Goal: Information Seeking & Learning: Learn about a topic

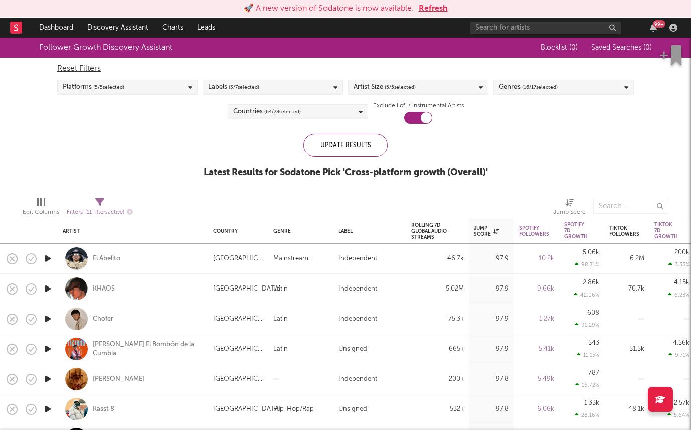
click at [433, 6] on button "Refresh" at bounding box center [433, 9] width 29 height 12
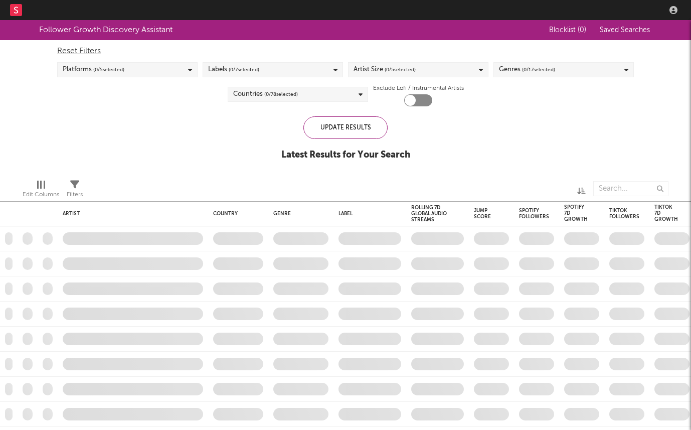
checkbox input "true"
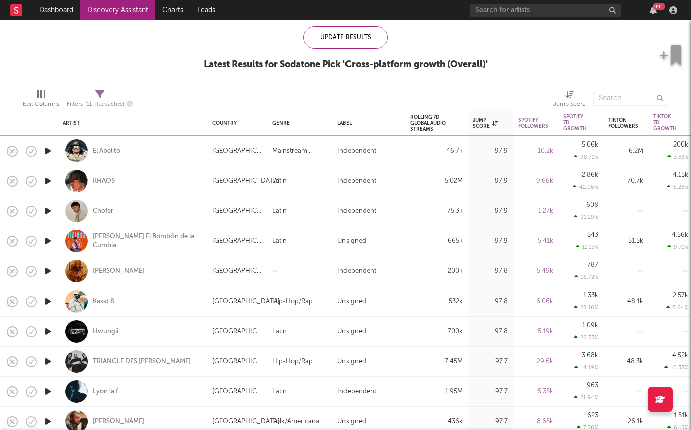
click at [50, 210] on icon "button" at bounding box center [48, 210] width 11 height 13
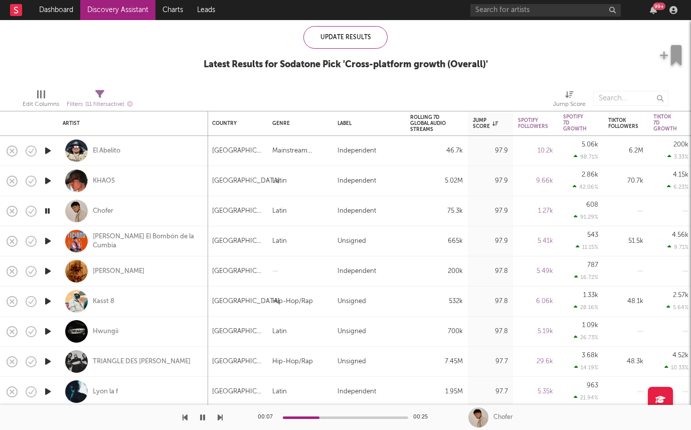
click at [46, 269] on icon "button" at bounding box center [48, 271] width 11 height 13
click at [98, 270] on div "liou" at bounding box center [119, 271] width 52 height 9
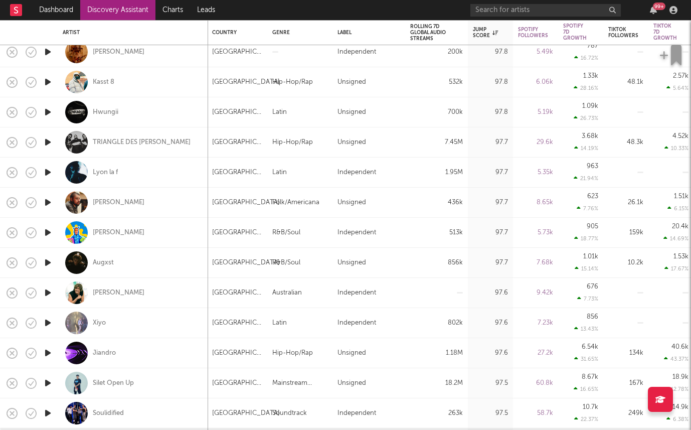
click at [51, 171] on icon "button" at bounding box center [48, 172] width 11 height 13
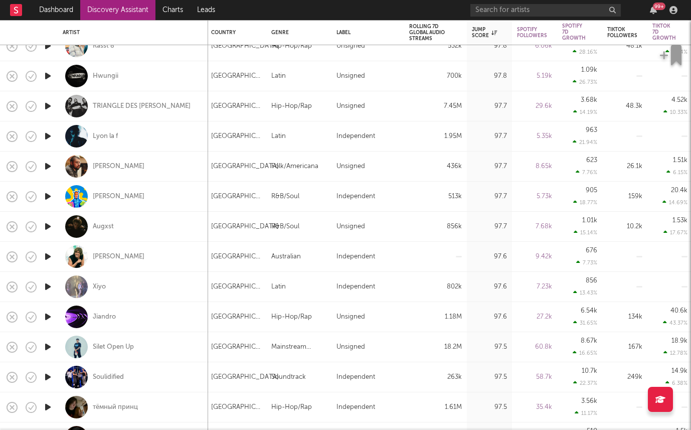
click at [50, 200] on icon "button" at bounding box center [48, 196] width 11 height 13
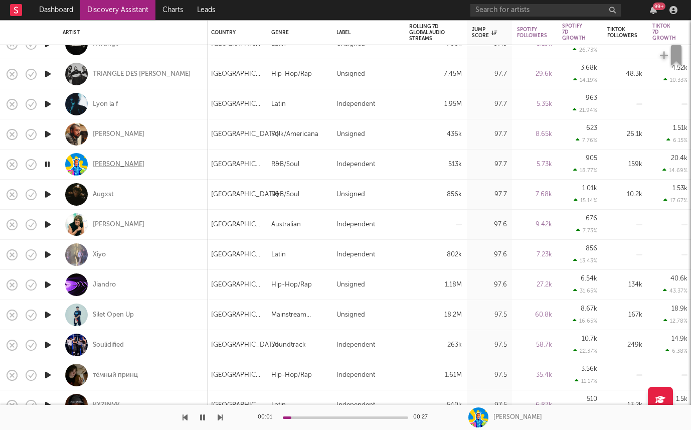
click at [98, 164] on div "Mc Bringel" at bounding box center [119, 164] width 52 height 9
click at [133, 160] on div "Mc Bringel" at bounding box center [133, 164] width 140 height 30
select select "1w"
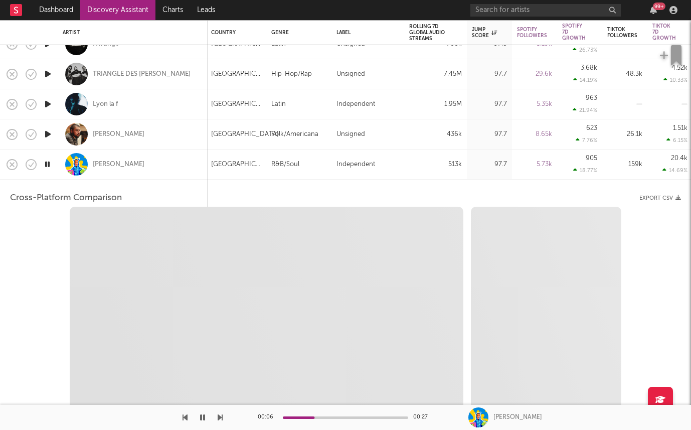
select select "1w"
click at [137, 173] on div "Mc Bringel" at bounding box center [133, 164] width 140 height 30
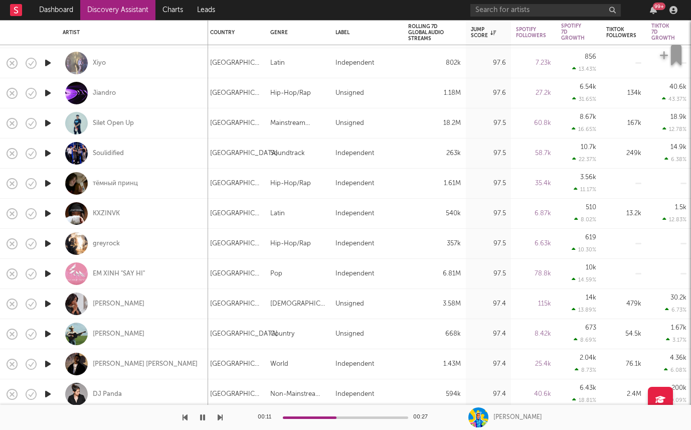
click at [48, 243] on icon "button" at bounding box center [48, 243] width 11 height 13
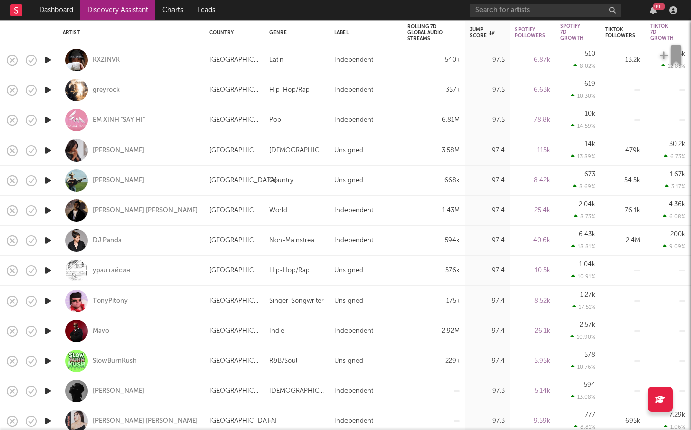
click at [52, 301] on icon "button" at bounding box center [48, 300] width 11 height 13
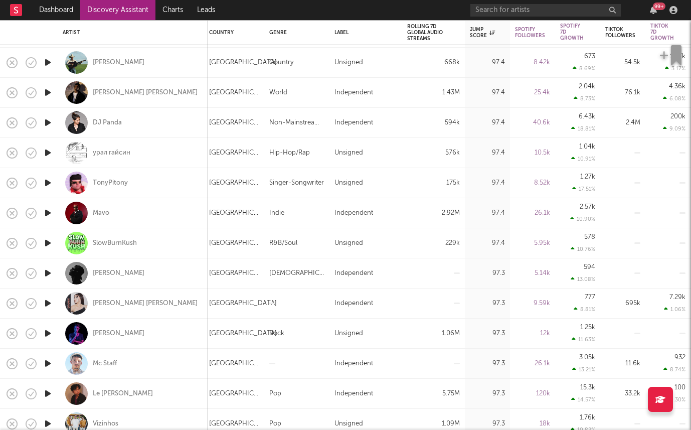
click at [43, 302] on icon "button" at bounding box center [48, 303] width 11 height 13
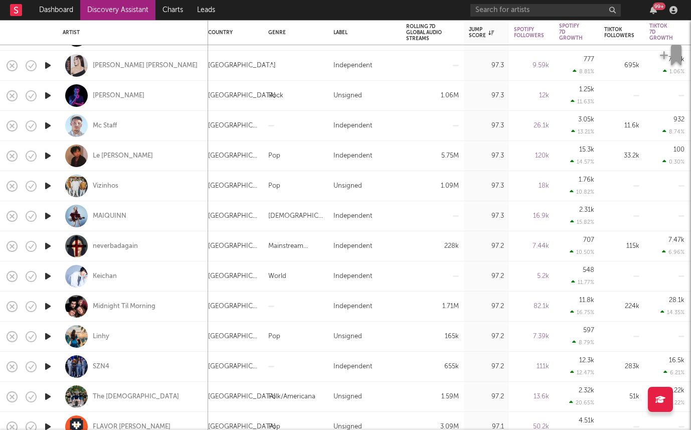
click at [49, 306] on icon "button" at bounding box center [48, 306] width 11 height 13
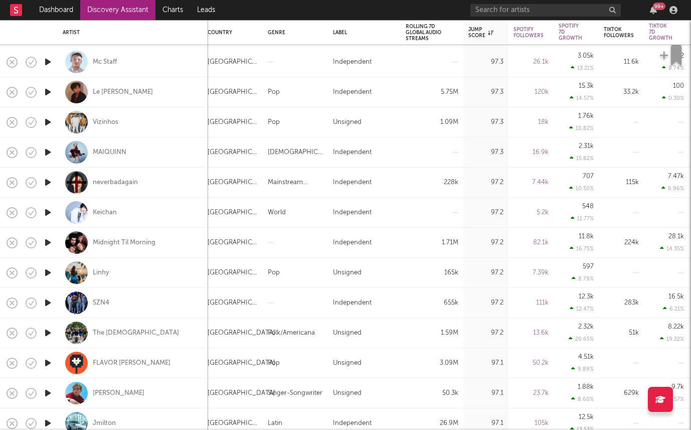
click at [48, 303] on icon "button" at bounding box center [48, 302] width 11 height 13
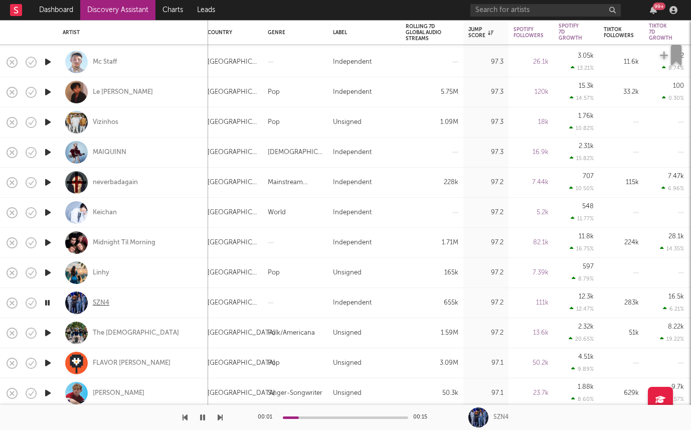
click at [100, 304] on div "SZN4" at bounding box center [101, 302] width 17 height 9
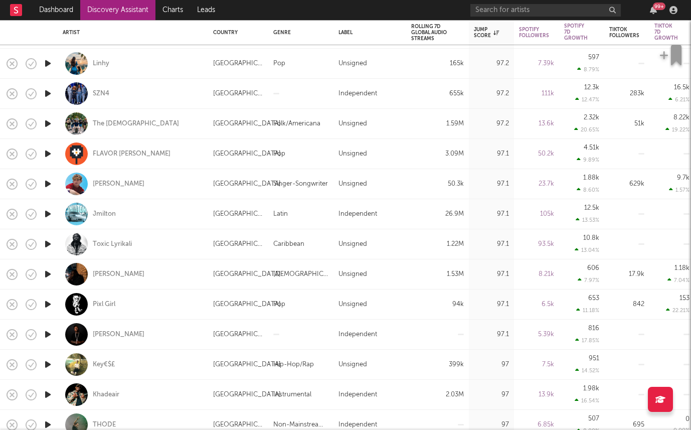
click at [48, 308] on icon "button" at bounding box center [48, 304] width 11 height 13
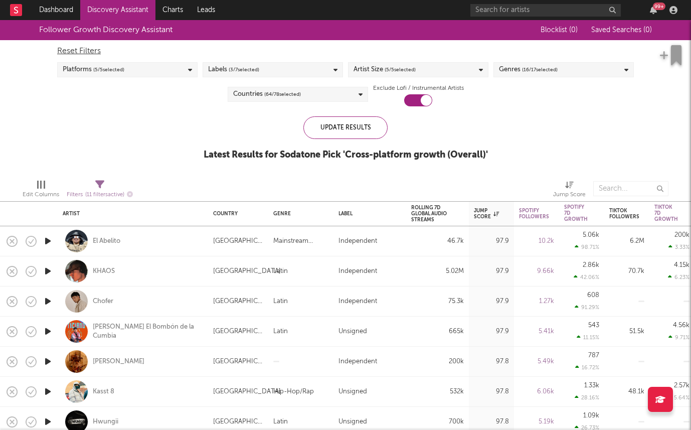
click at [229, 64] on span "( 3 / 7 selected)" at bounding box center [244, 70] width 31 height 12
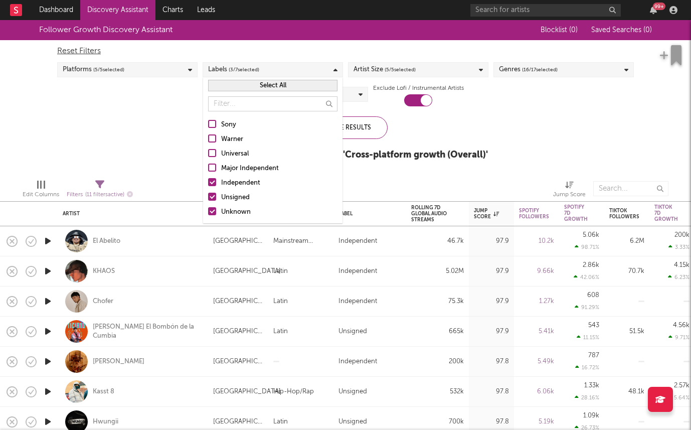
click at [218, 179] on label "Independent" at bounding box center [272, 183] width 129 height 12
click at [208, 179] on input "Independent" at bounding box center [208, 183] width 0 height 12
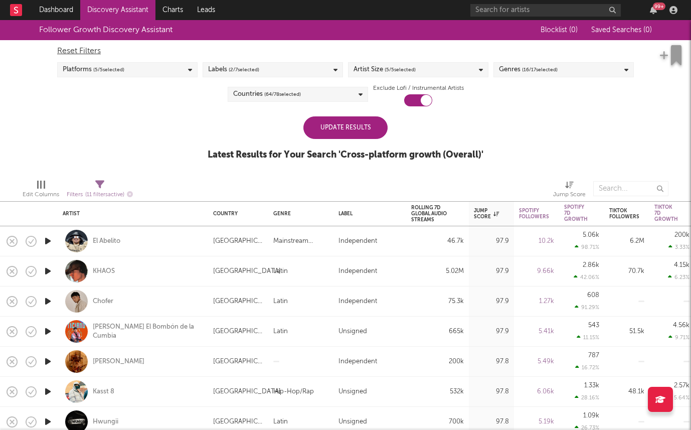
click at [368, 121] on div "Update Results" at bounding box center [345, 127] width 84 height 23
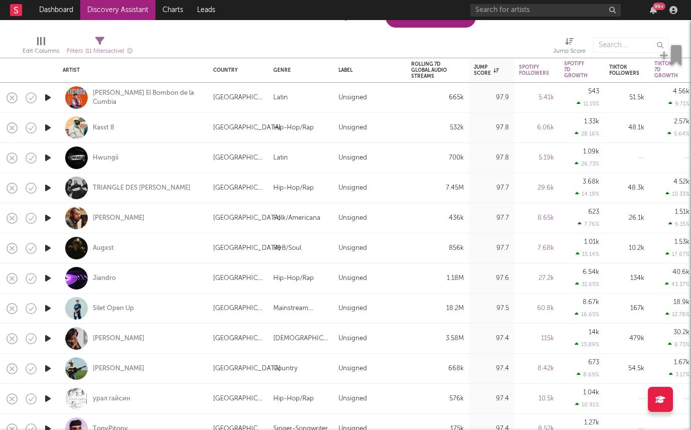
click at [50, 219] on icon "button" at bounding box center [48, 218] width 11 height 13
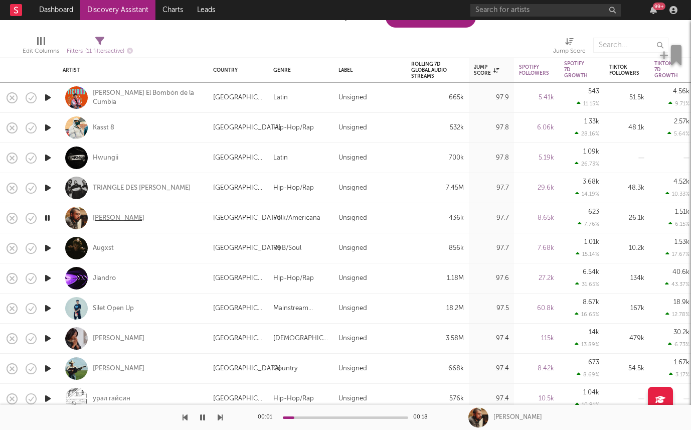
click at [102, 215] on div "Ivan Castro" at bounding box center [119, 218] width 52 height 9
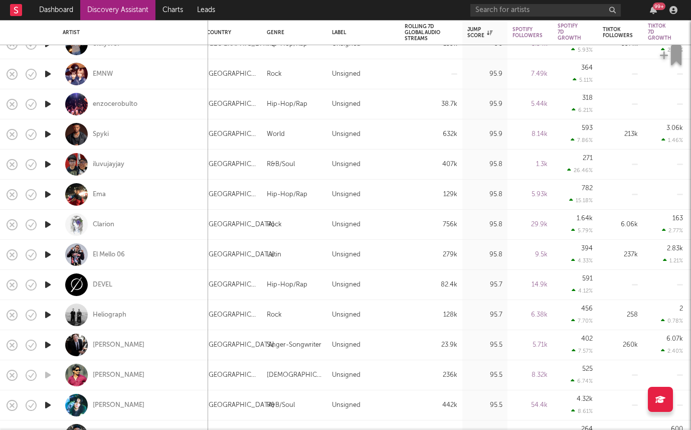
click at [47, 314] on icon "button" at bounding box center [48, 314] width 11 height 13
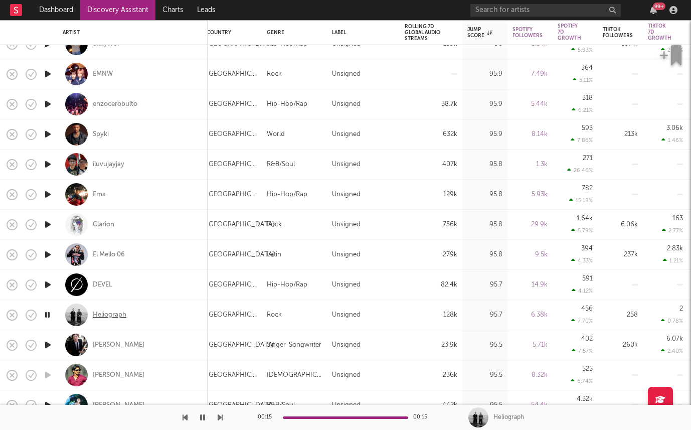
click at [102, 314] on div "Heliograph" at bounding box center [110, 314] width 34 height 9
click at [44, 189] on icon "button" at bounding box center [48, 194] width 11 height 13
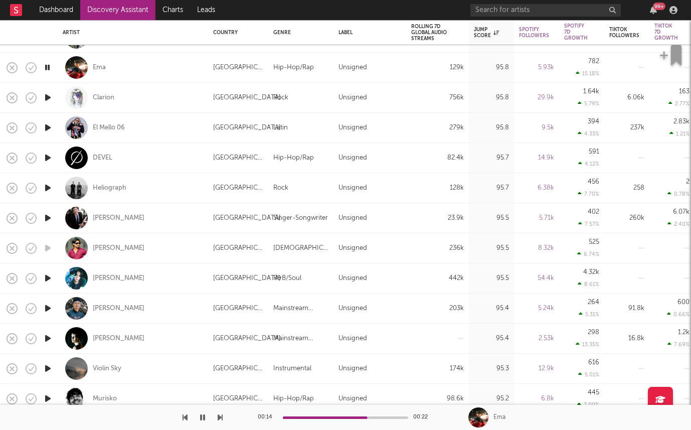
click at [51, 275] on icon "button" at bounding box center [48, 278] width 11 height 13
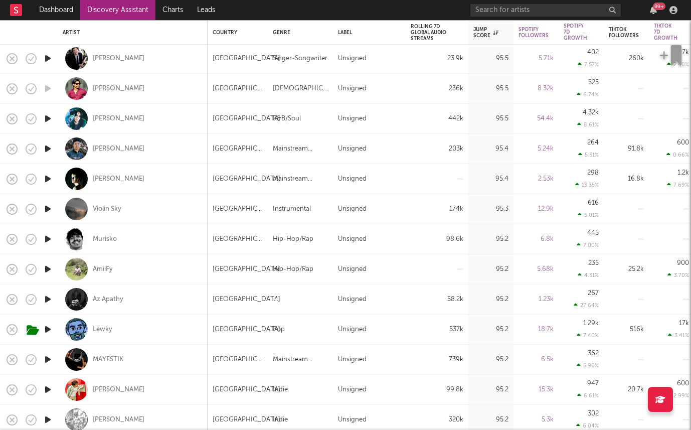
click at [50, 269] on icon "button" at bounding box center [48, 269] width 11 height 13
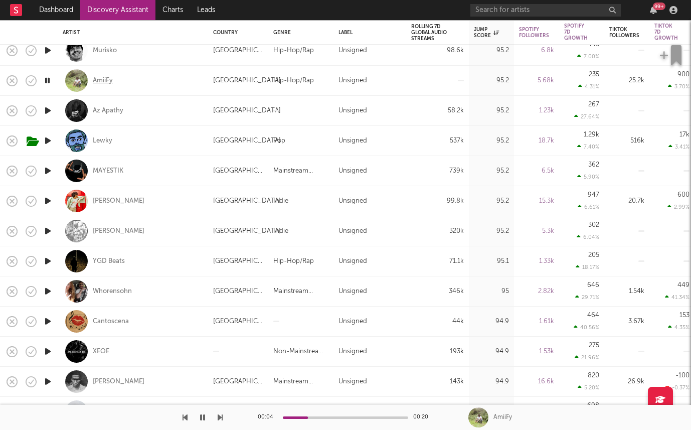
click at [106, 79] on div "AmiiFy" at bounding box center [103, 80] width 20 height 9
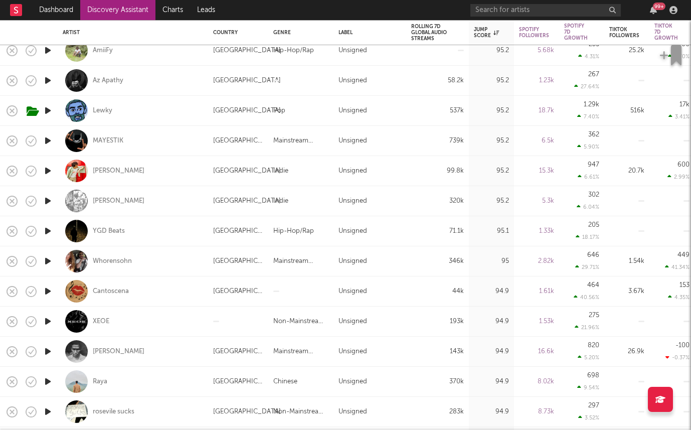
click at [46, 263] on icon "button" at bounding box center [48, 261] width 11 height 13
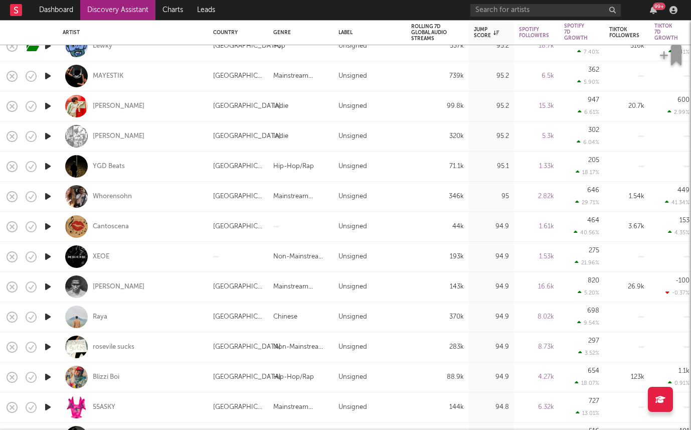
click at [46, 135] on icon "button" at bounding box center [48, 136] width 11 height 13
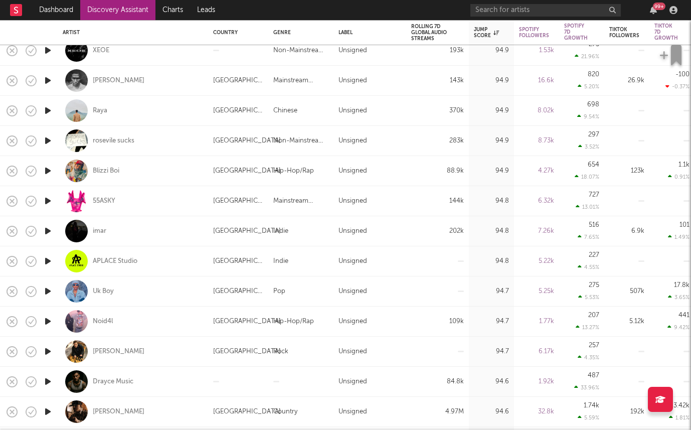
click at [49, 198] on icon "button" at bounding box center [48, 200] width 11 height 13
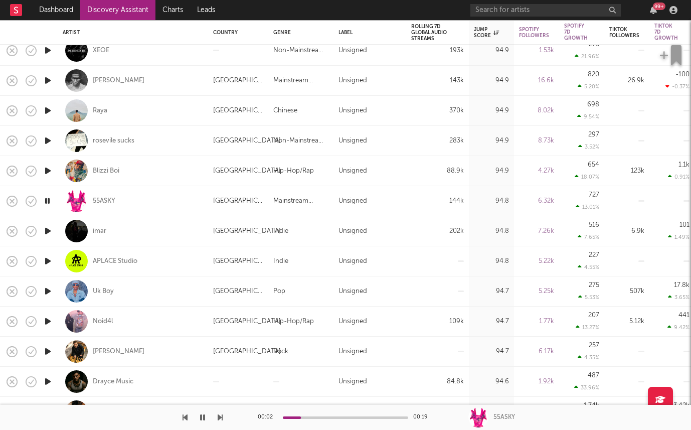
click at [46, 170] on icon "button" at bounding box center [48, 170] width 11 height 13
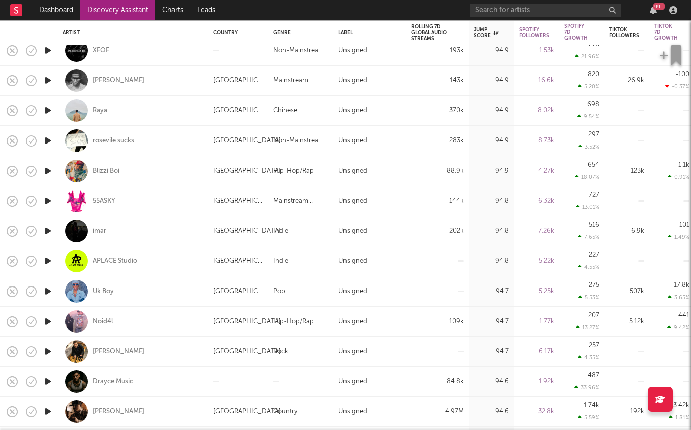
click at [49, 326] on icon "button" at bounding box center [48, 321] width 11 height 13
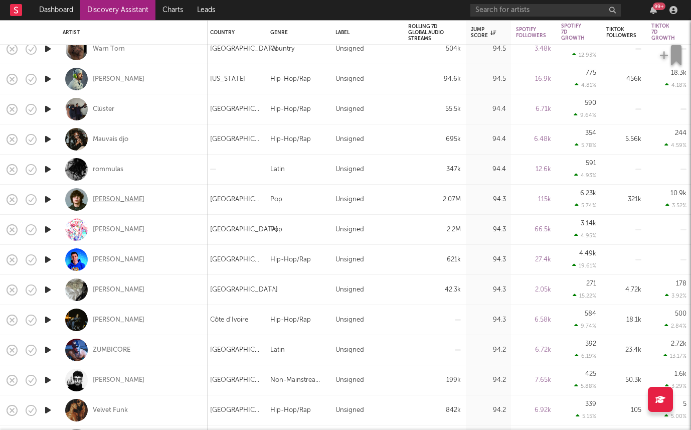
click at [102, 197] on div "[PERSON_NAME]" at bounding box center [119, 199] width 52 height 9
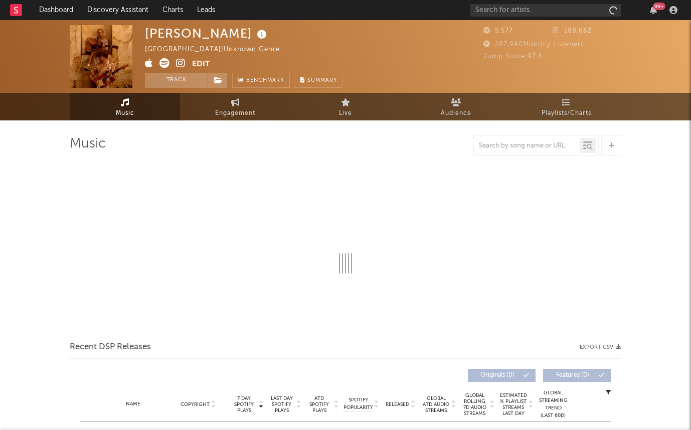
select select "1w"
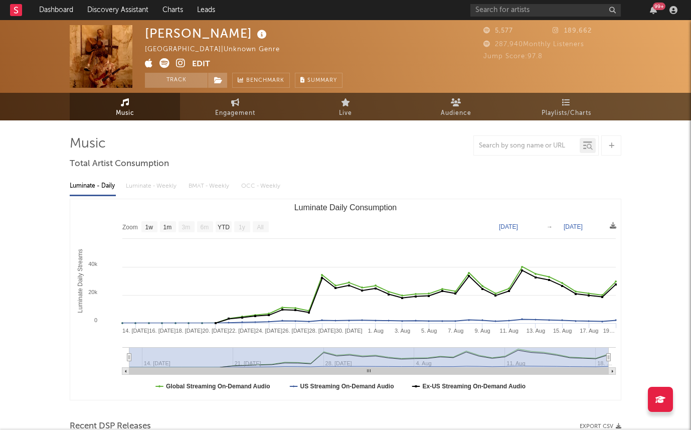
click at [112, 48] on img at bounding box center [101, 56] width 63 height 63
click at [658, 12] on div "99 +" at bounding box center [653, 10] width 15 height 8
click at [653, 10] on icon "button" at bounding box center [653, 10] width 7 height 8
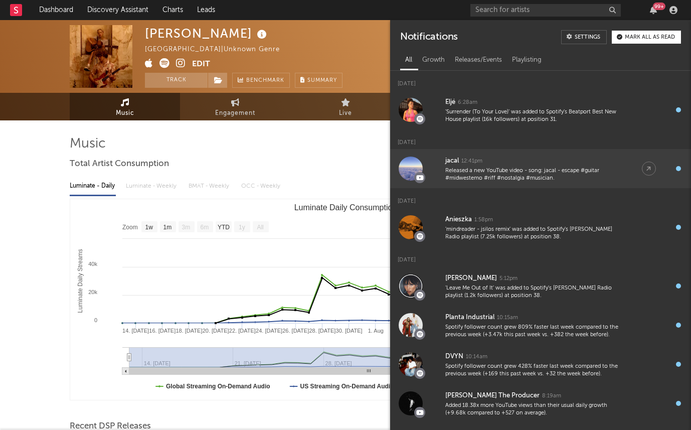
click at [481, 167] on div "Released a new YouTube video - song: jacal - escape #guitar #midwestemo #riff #…" at bounding box center [533, 175] width 176 height 16
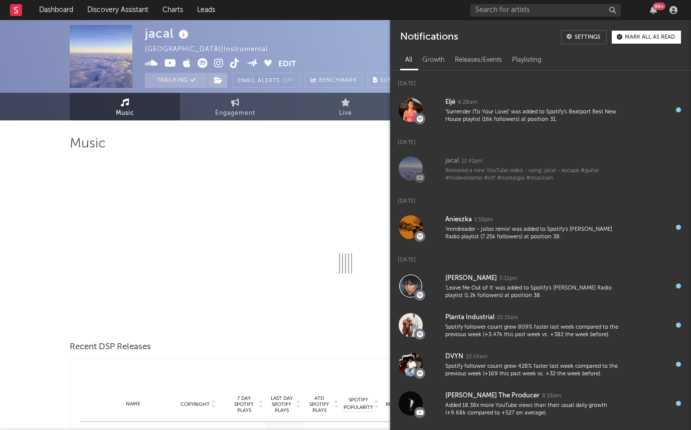
select select "6m"
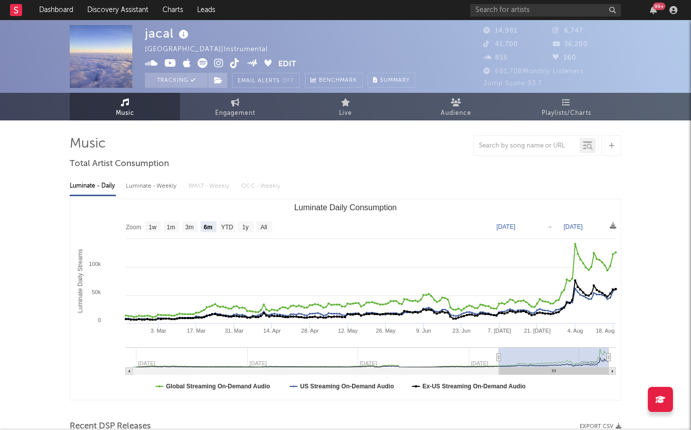
click at [348, 177] on div "Luminate - Daily Luminate - Weekly BMAT - Weekly OCC - Weekly" at bounding box center [345, 185] width 551 height 17
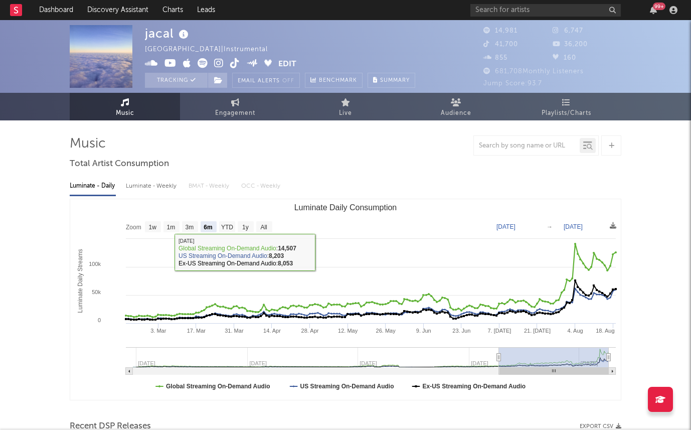
click at [150, 184] on div "Luminate - Weekly" at bounding box center [152, 185] width 53 height 17
select select "6m"
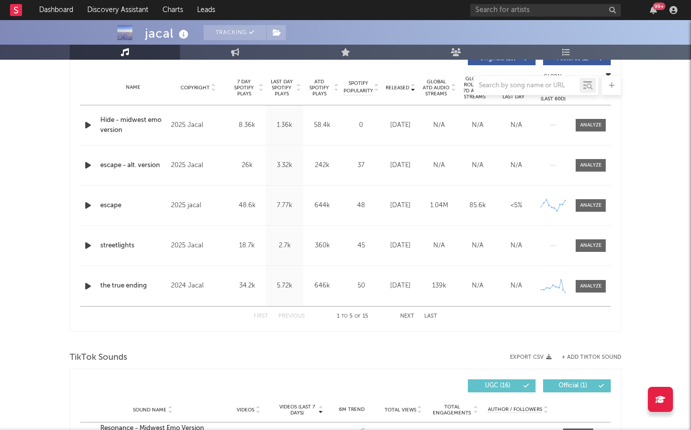
scroll to position [386, 0]
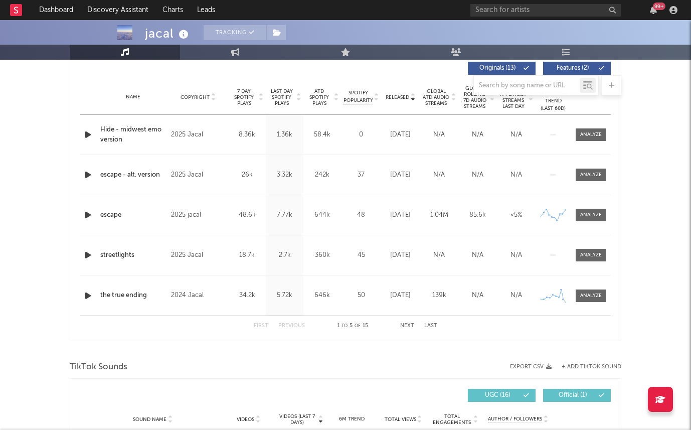
click at [91, 135] on icon "button" at bounding box center [88, 134] width 11 height 13
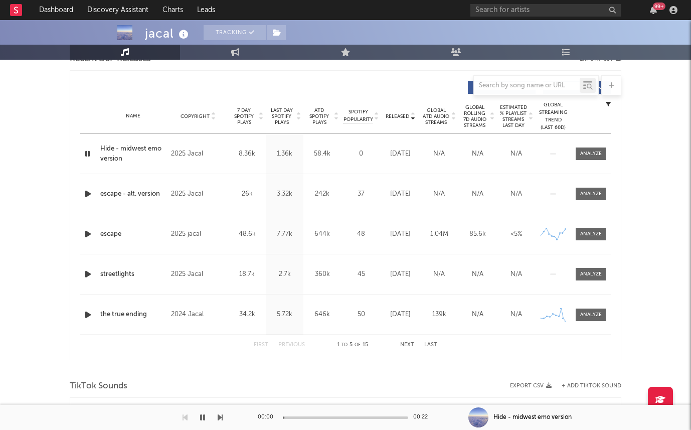
scroll to position [357, 0]
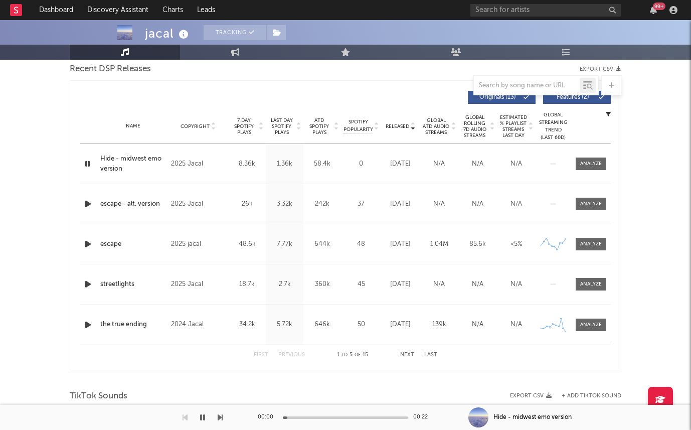
click at [280, 122] on span "Last Day Spotify Plays" at bounding box center [281, 126] width 27 height 18
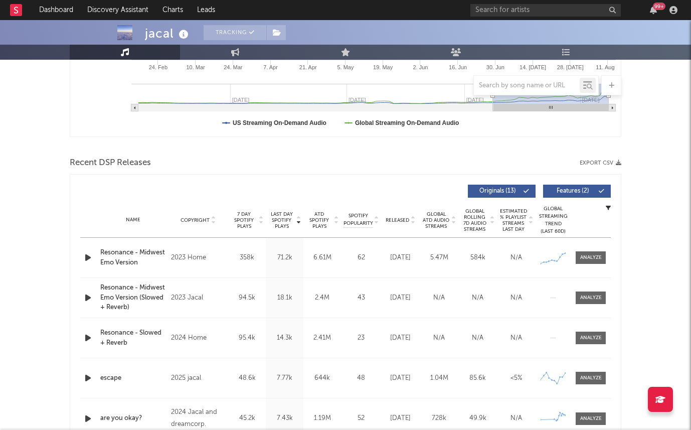
scroll to position [0, 0]
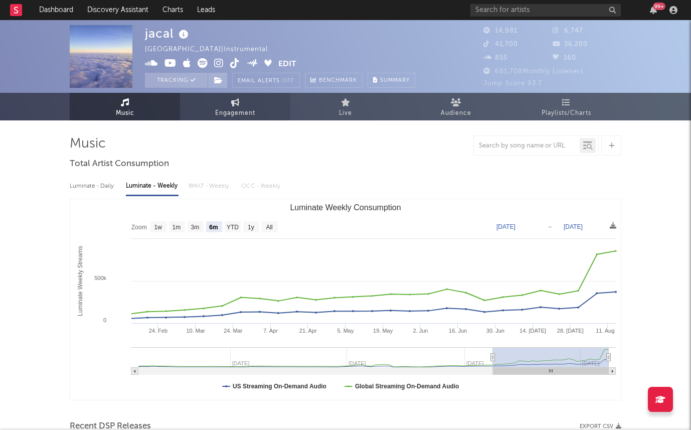
click at [249, 96] on link "Engagement" at bounding box center [235, 107] width 110 height 28
select select "1w"
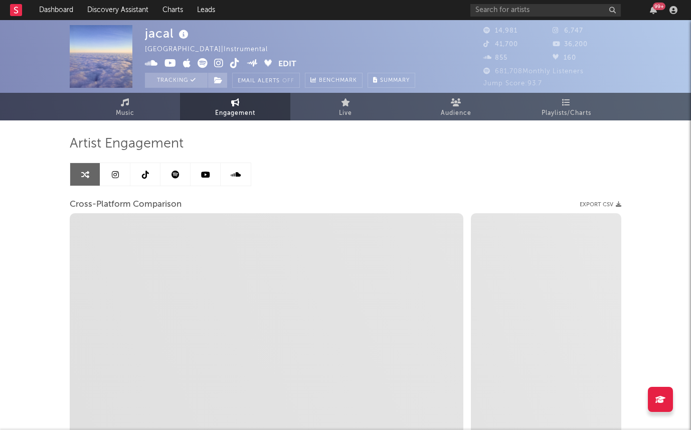
select select "1m"
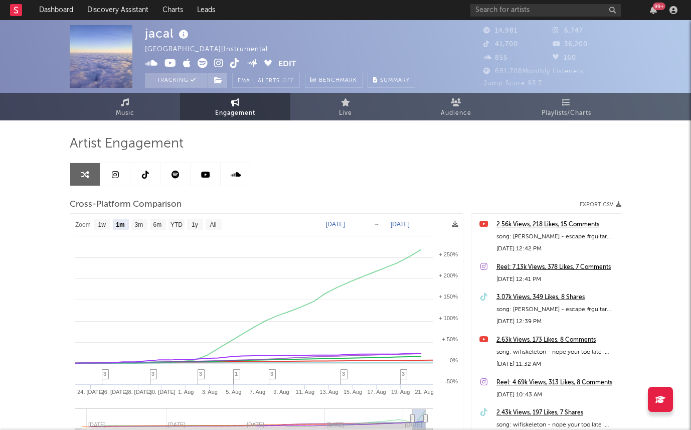
click at [558, 225] on div "2.56k Views, 218 Likes, 15 Comments" at bounding box center [555, 225] width 119 height 12
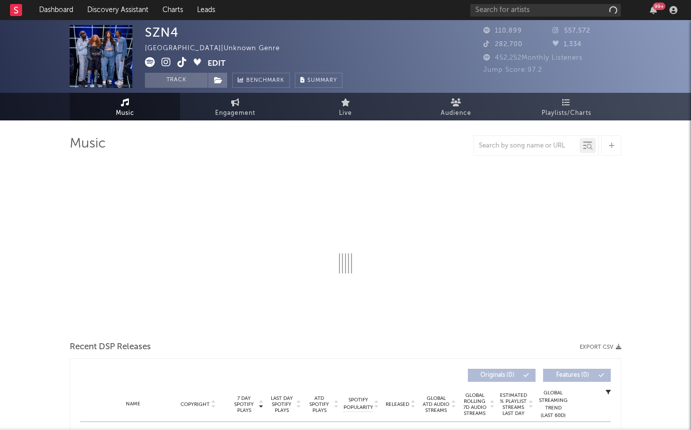
select select "1w"
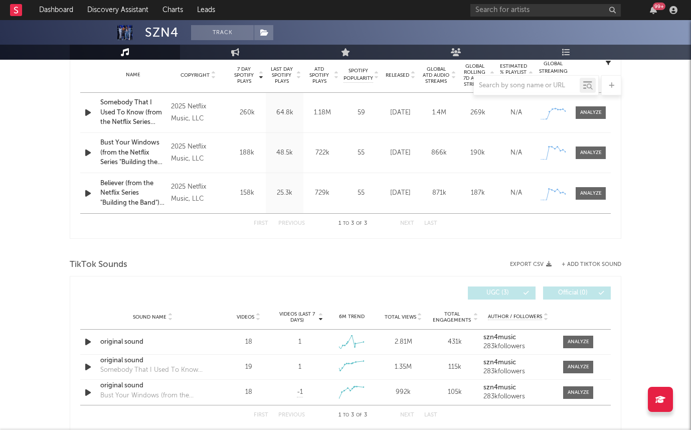
scroll to position [406, 0]
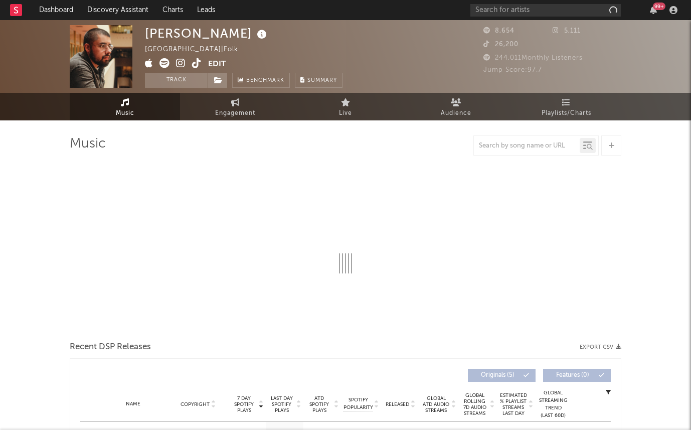
select select "1w"
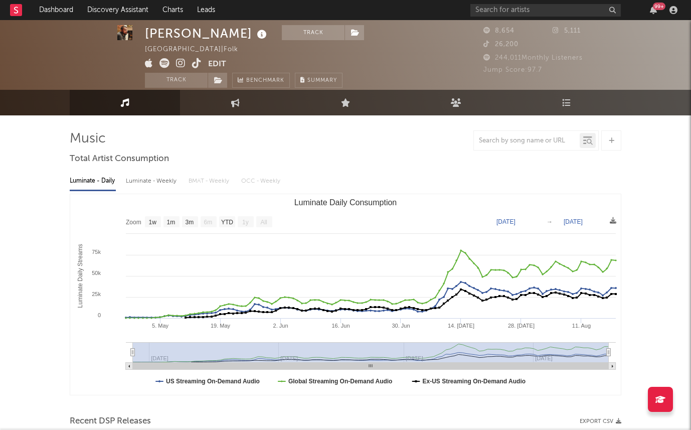
scroll to position [5, 0]
click at [142, 180] on div "Luminate - Weekly" at bounding box center [152, 181] width 53 height 17
select select "1w"
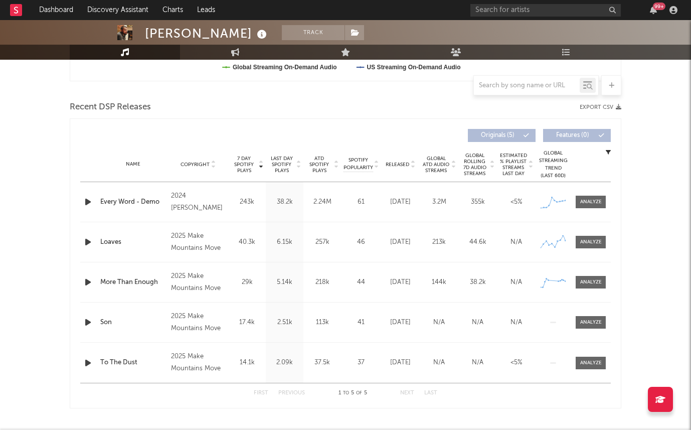
scroll to position [324, 0]
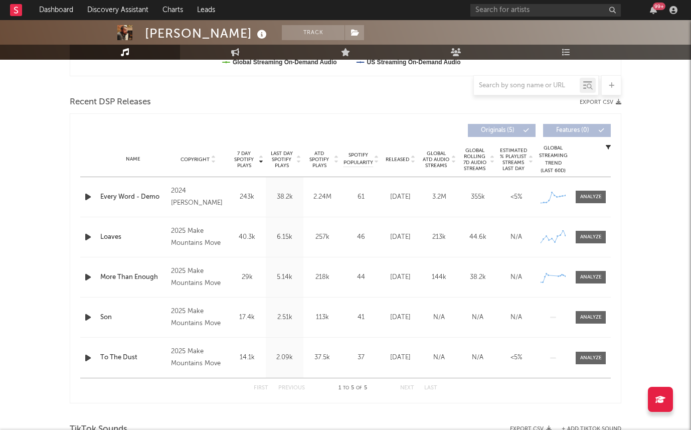
click at [401, 155] on div "Released" at bounding box center [400, 159] width 34 height 8
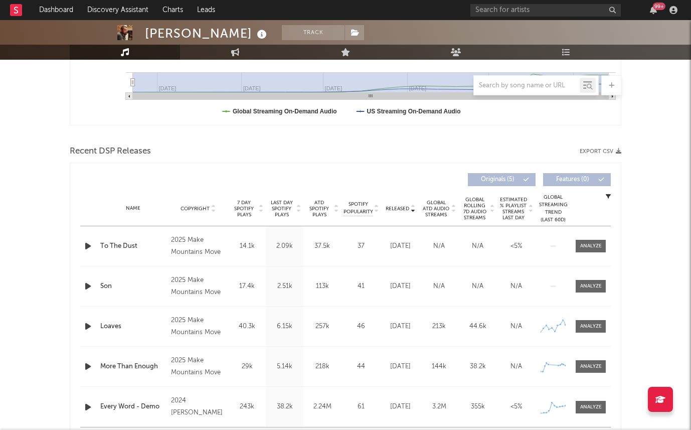
scroll to position [380, 0]
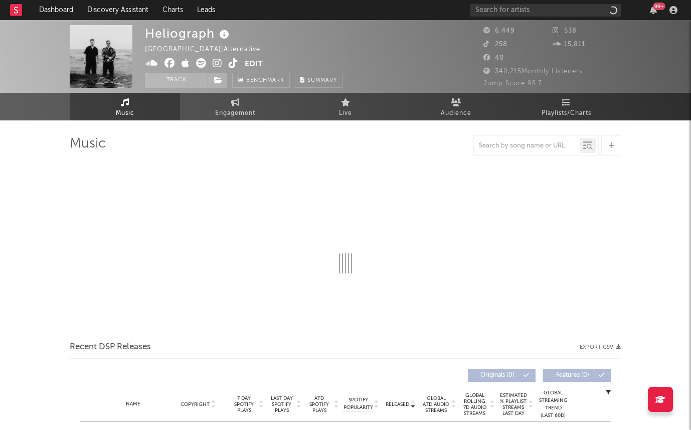
select select "1w"
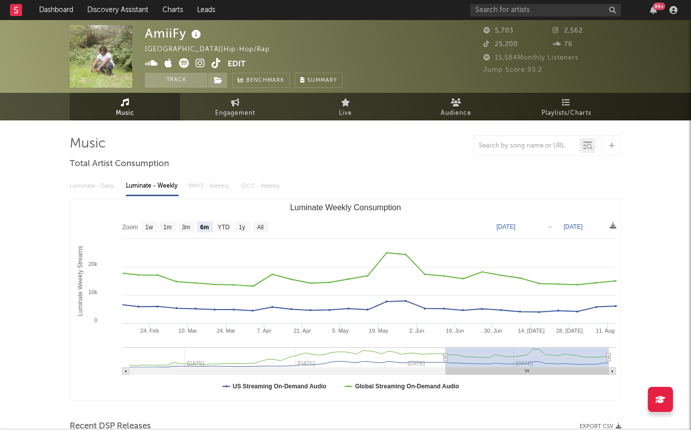
select select "6m"
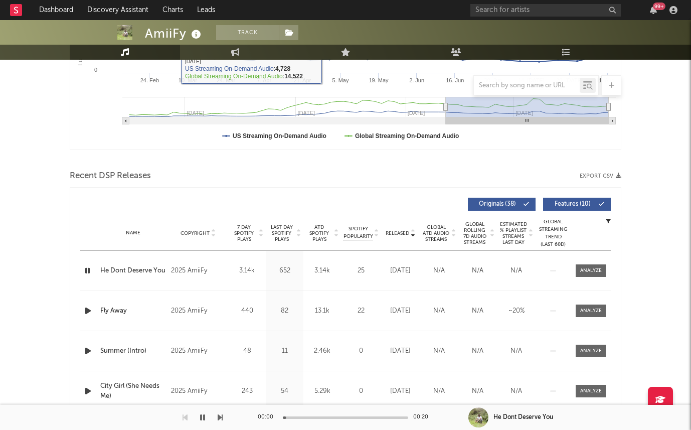
scroll to position [259, 0]
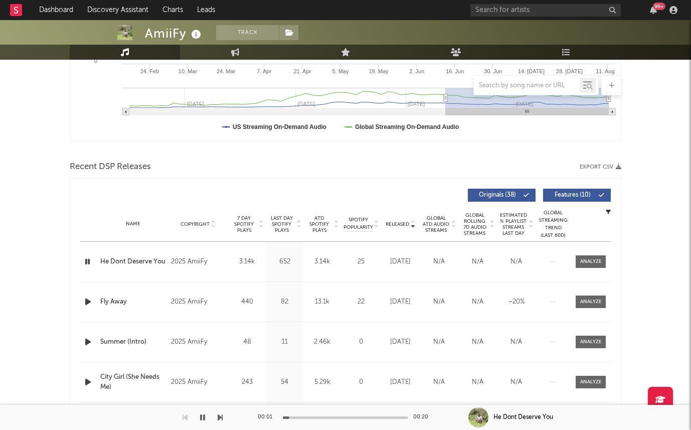
click at [318, 217] on span "ATD Spotify Plays" at bounding box center [319, 224] width 27 height 18
click at [281, 228] on span "Last Day Spotify Plays" at bounding box center [281, 224] width 27 height 18
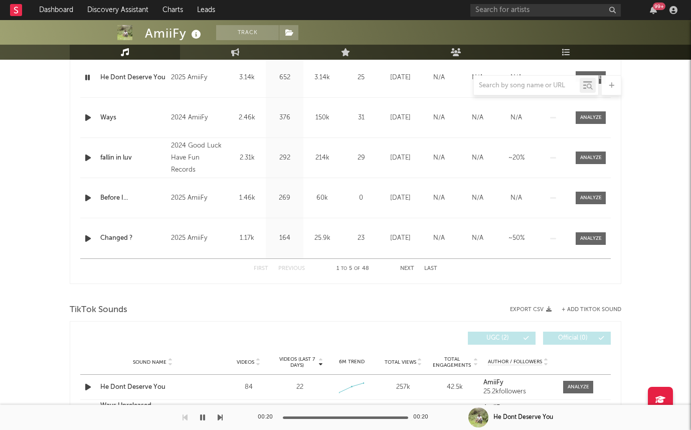
scroll to position [499, 0]
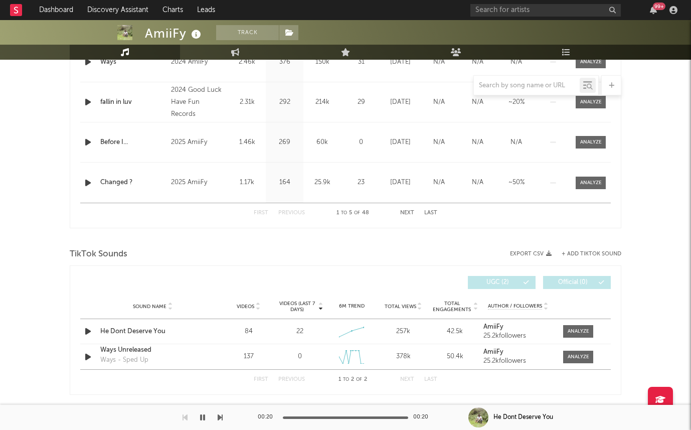
click at [86, 183] on icon "button" at bounding box center [88, 182] width 11 height 13
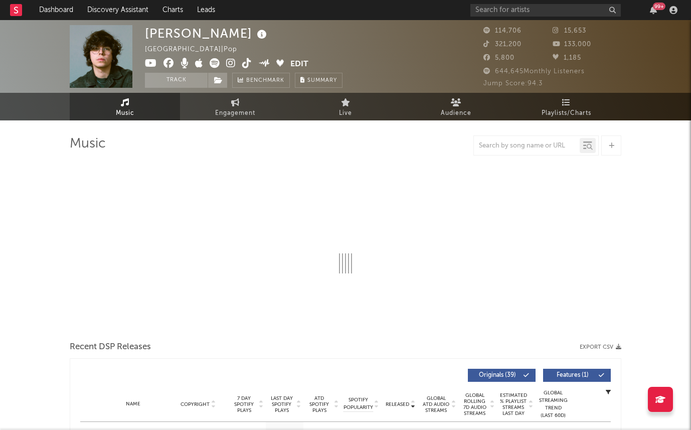
select select "6m"
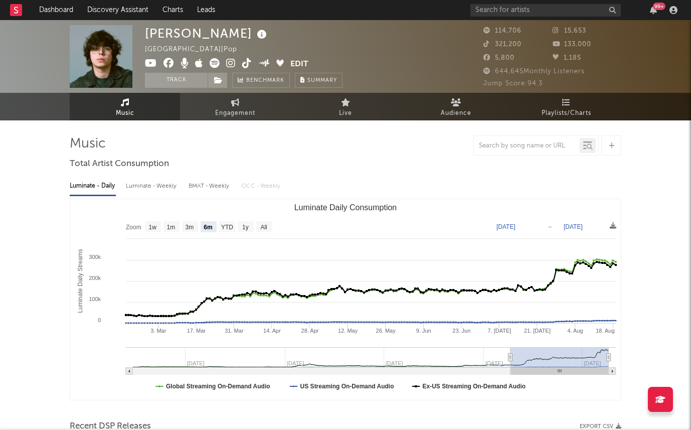
click at [227, 64] on icon at bounding box center [231, 63] width 10 height 10
